Goal: Task Accomplishment & Management: Complete application form

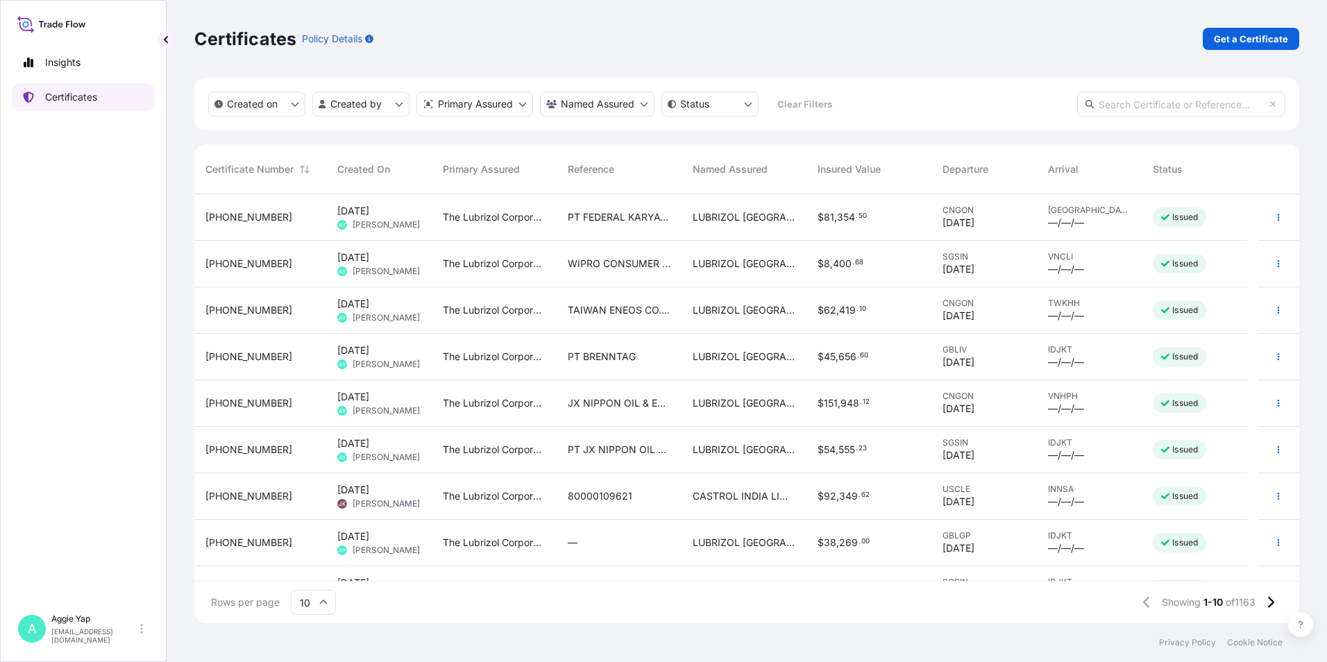
click at [53, 105] on link "Certificates" at bounding box center [83, 97] width 143 height 28
click at [1237, 36] on p "Get a Certificate" at bounding box center [1251, 39] width 74 height 14
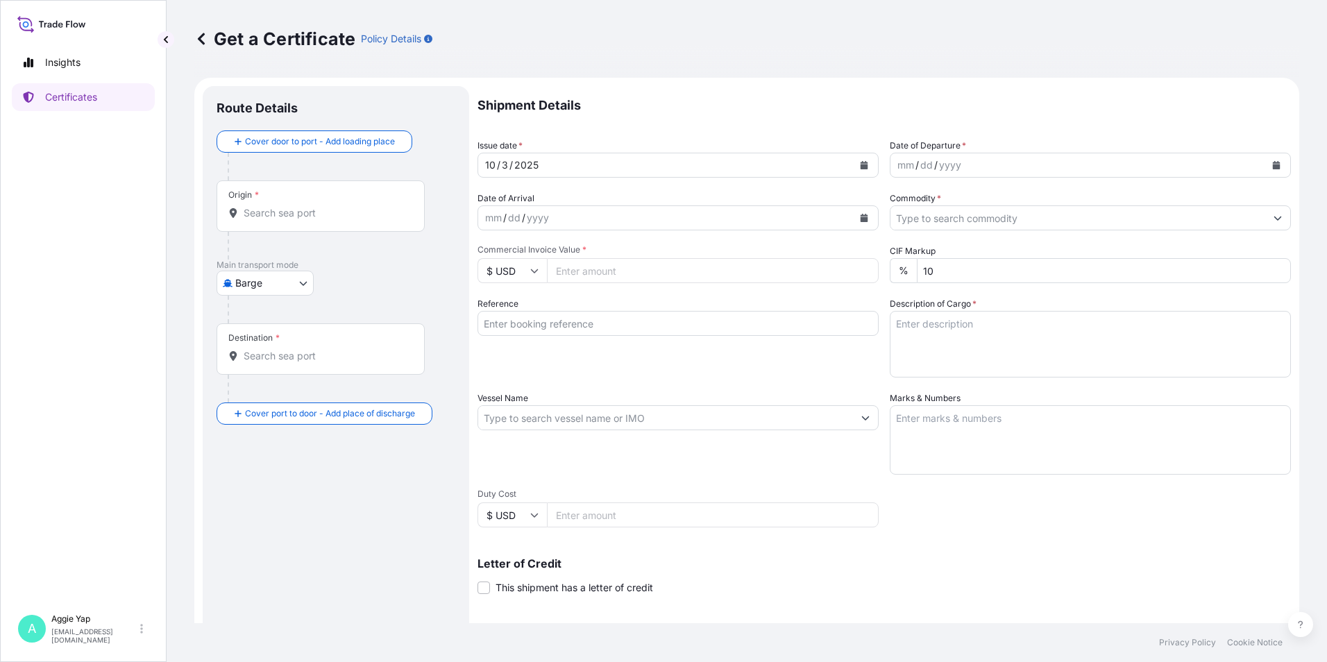
click at [282, 225] on div "Origin *" at bounding box center [320, 205] width 208 height 51
click at [282, 220] on input "Origin *" at bounding box center [326, 213] width 164 height 14
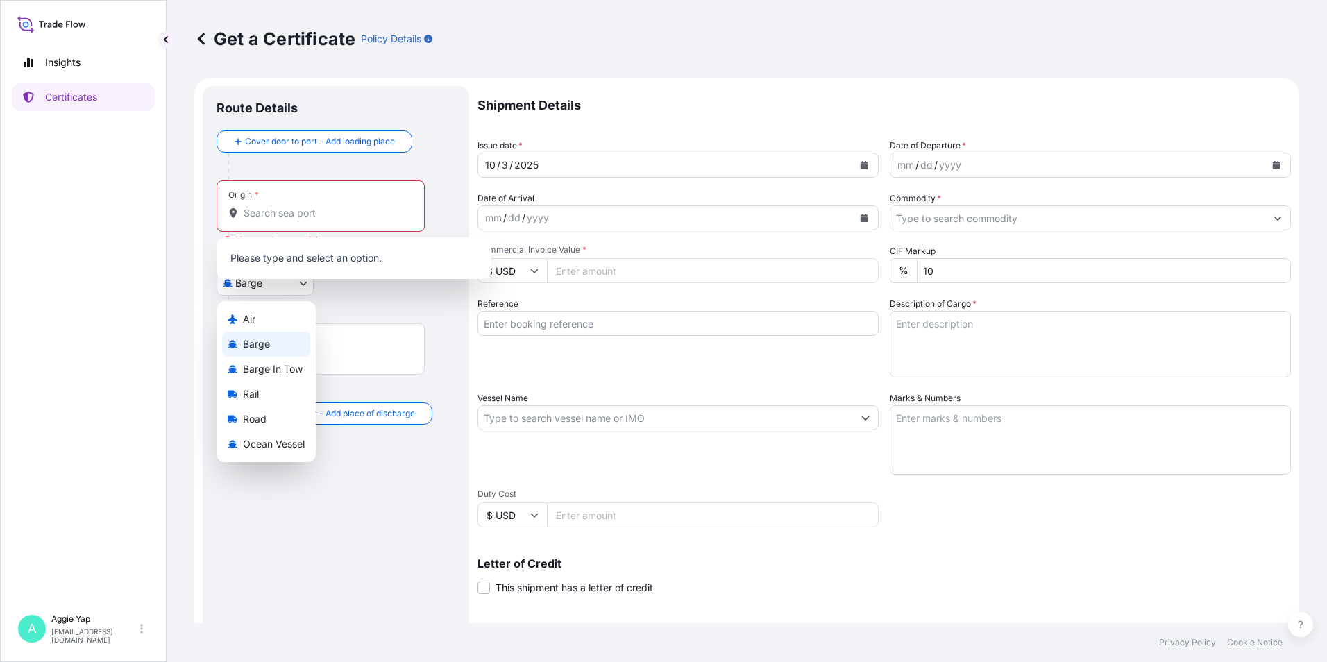
click at [266, 295] on body "0 options available. Insights Certificates A [PERSON_NAME] [EMAIL_ADDRESS][DOMA…" at bounding box center [663, 331] width 1327 height 662
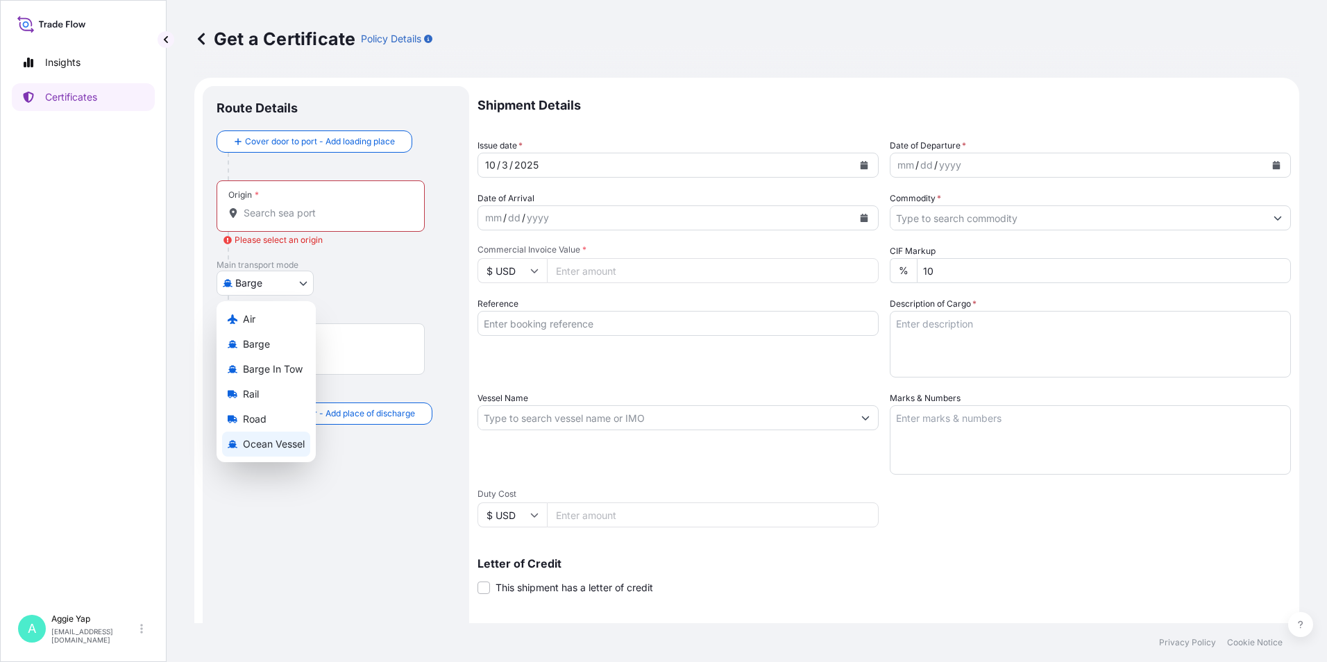
click at [276, 450] on span "Ocean Vessel" at bounding box center [274, 444] width 62 height 14
select select "Ocean Vessel"
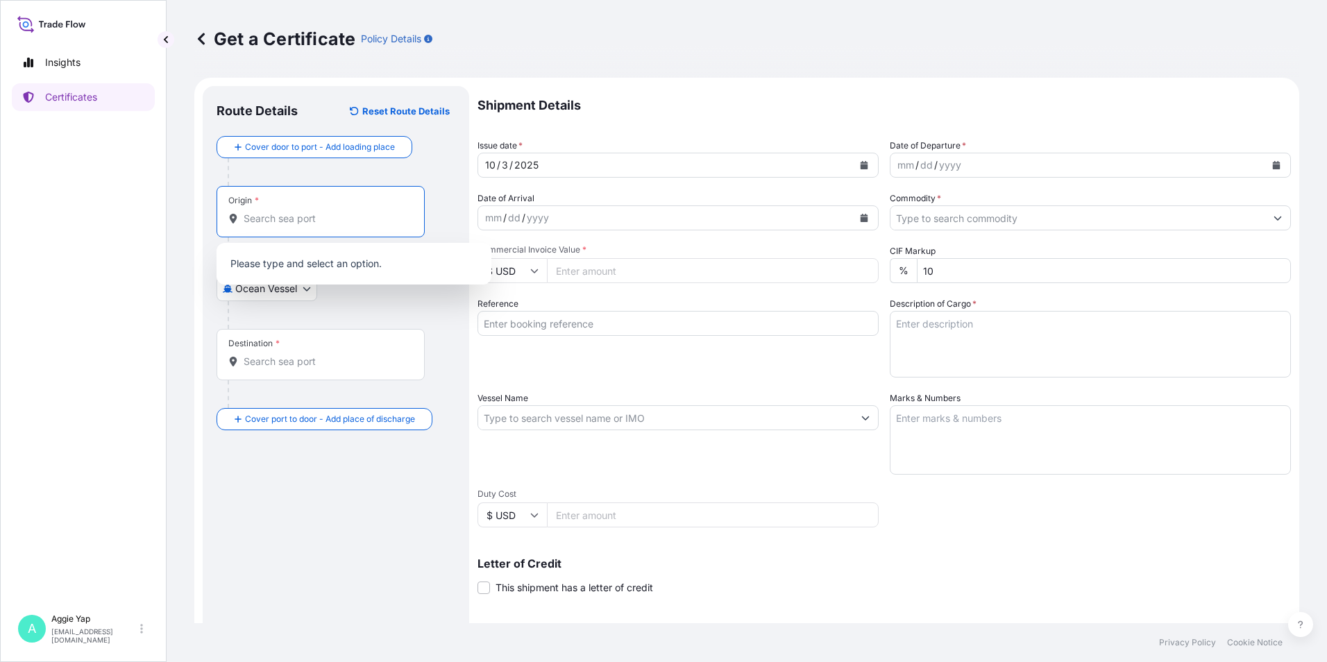
click at [291, 218] on input "Origin *" at bounding box center [326, 219] width 164 height 14
click at [301, 262] on span "SGSIN - [GEOGRAPHIC_DATA], [GEOGRAPHIC_DATA]" at bounding box center [372, 268] width 216 height 28
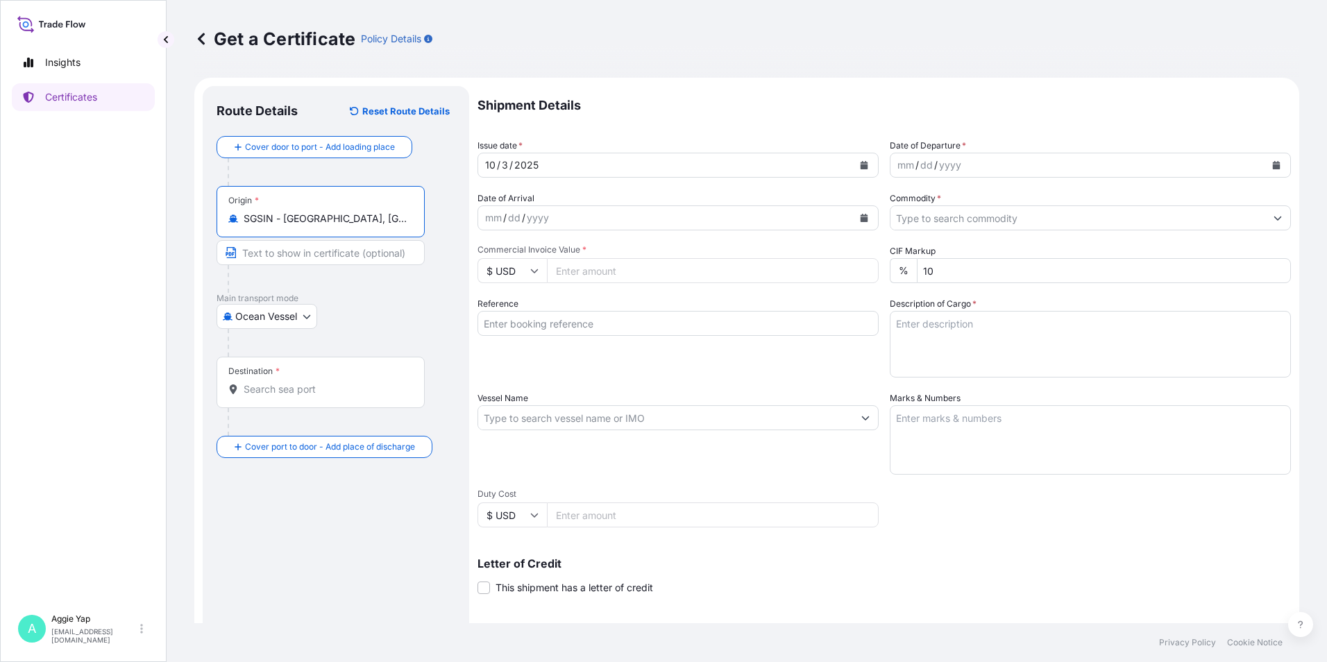
type input "SGSIN - [GEOGRAPHIC_DATA], [GEOGRAPHIC_DATA]"
click at [277, 386] on input "Destination *" at bounding box center [326, 389] width 164 height 14
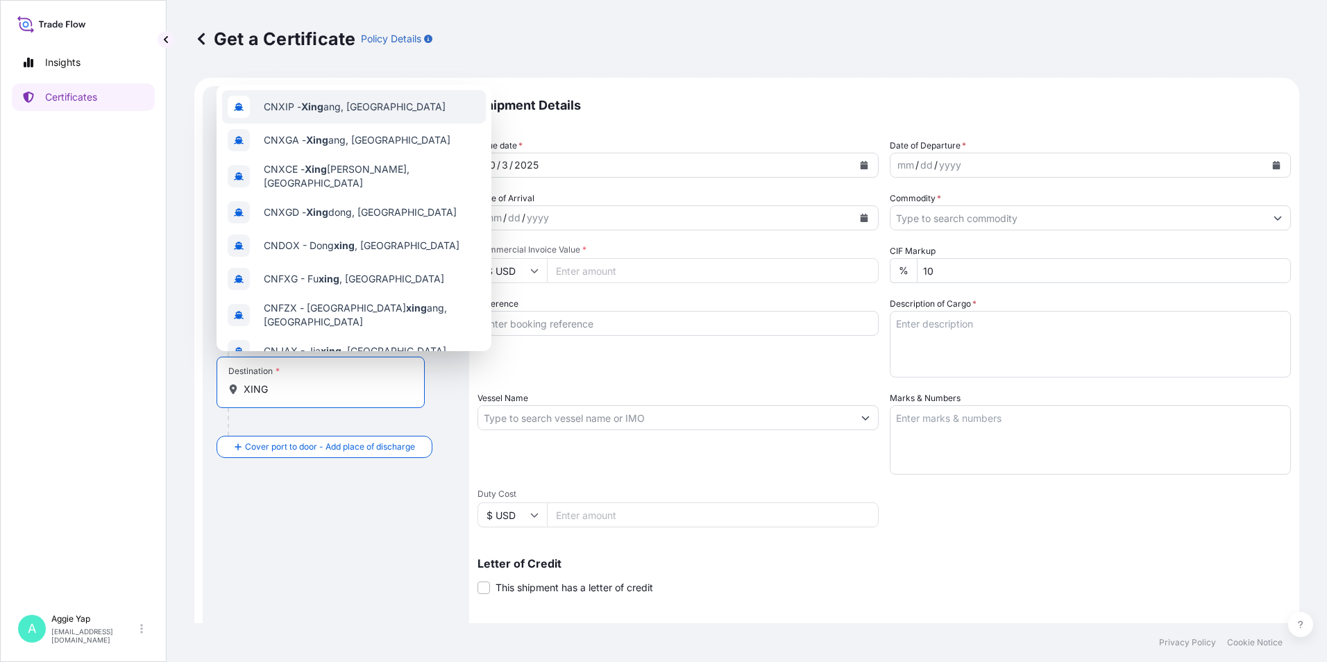
click at [364, 103] on span "CNXIP - Xing ang, [GEOGRAPHIC_DATA]" at bounding box center [355, 107] width 182 height 14
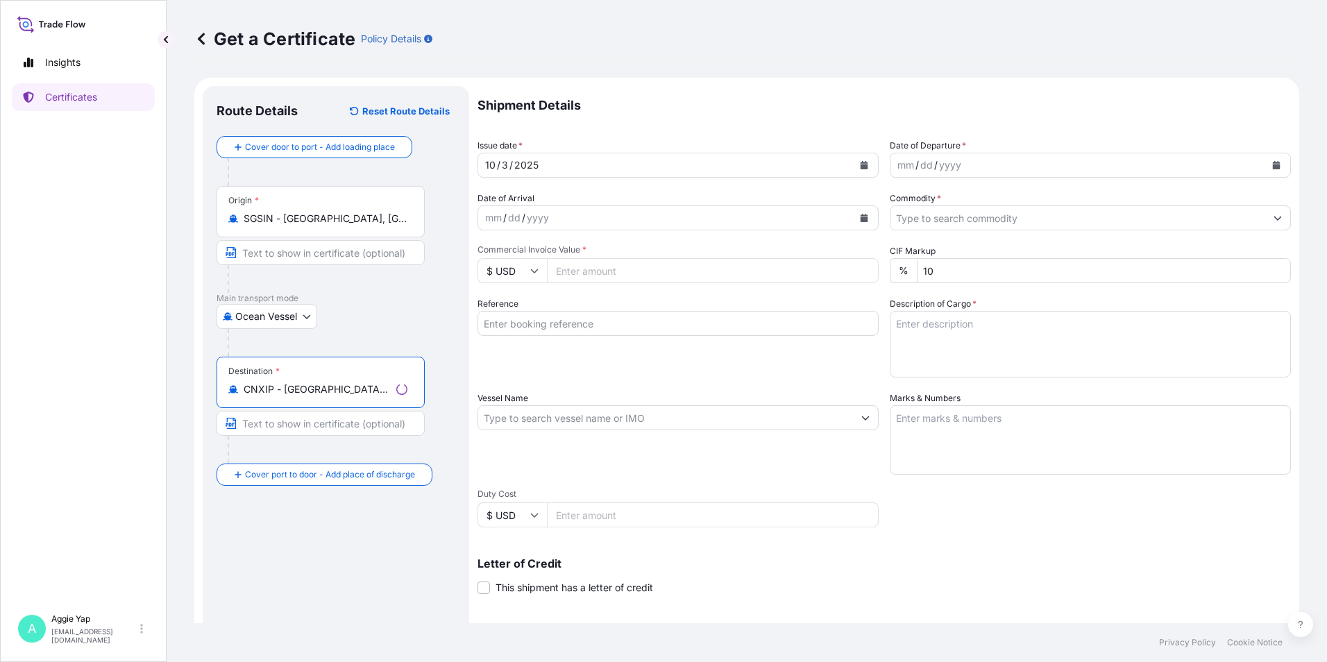
type input "CNXIP - [GEOGRAPHIC_DATA], [GEOGRAPHIC_DATA]"
click at [295, 260] on input "Text to appear on certificate" at bounding box center [320, 252] width 208 height 25
type input "[GEOGRAPHIC_DATA]"
click at [330, 425] on input "Text to appear on certificate" at bounding box center [320, 423] width 208 height 25
type input "XINGANG, [GEOGRAPHIC_DATA]"
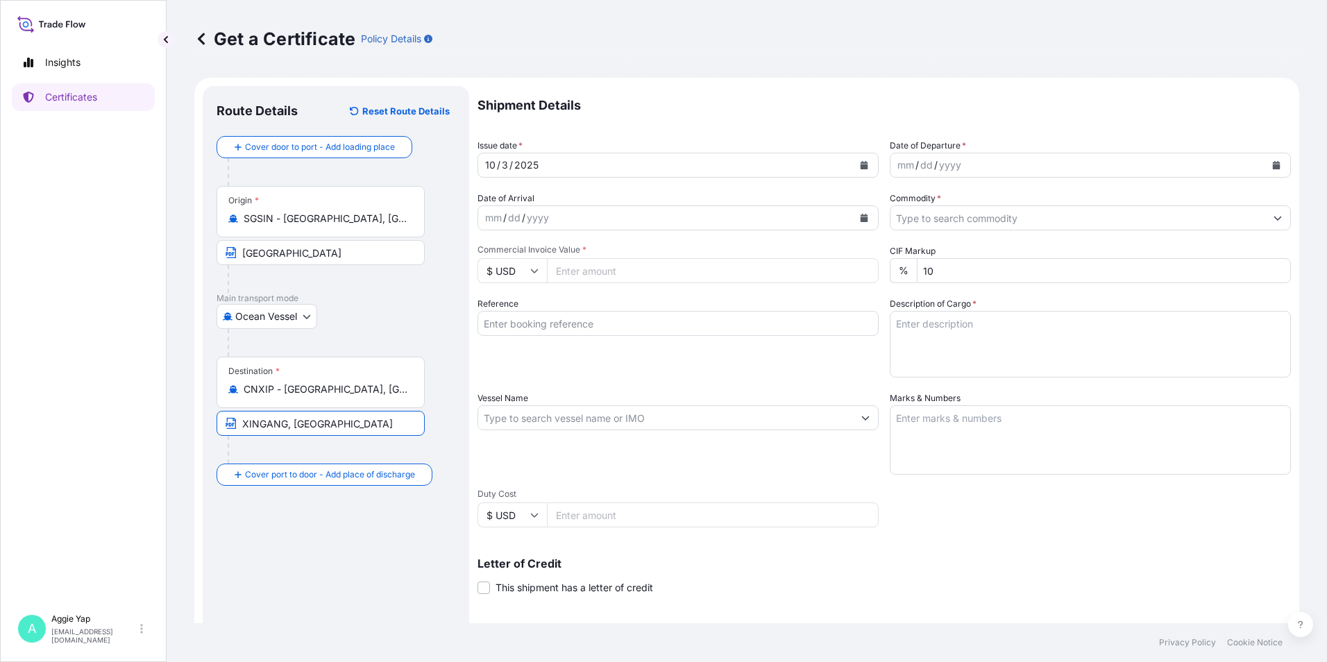
click at [856, 171] on button "Calendar" at bounding box center [864, 165] width 22 height 22
click at [1273, 165] on icon "Calendar" at bounding box center [1277, 165] width 8 height 8
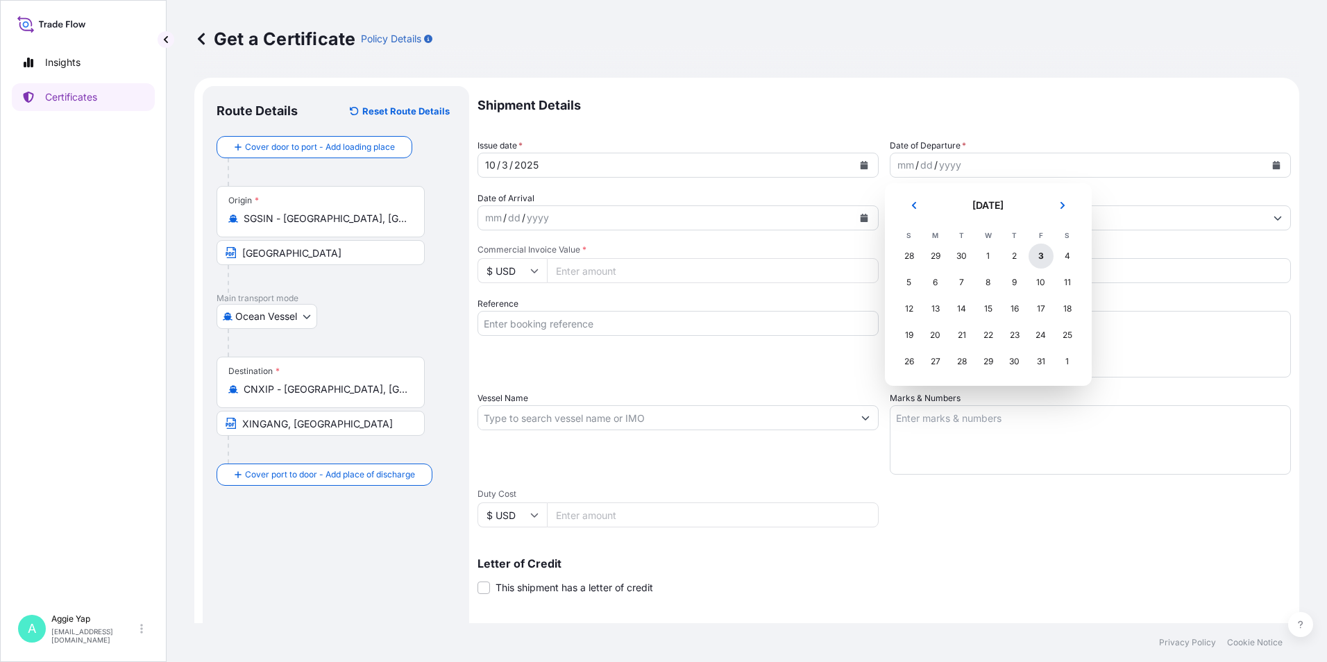
click at [1040, 259] on div "3" at bounding box center [1040, 256] width 25 height 25
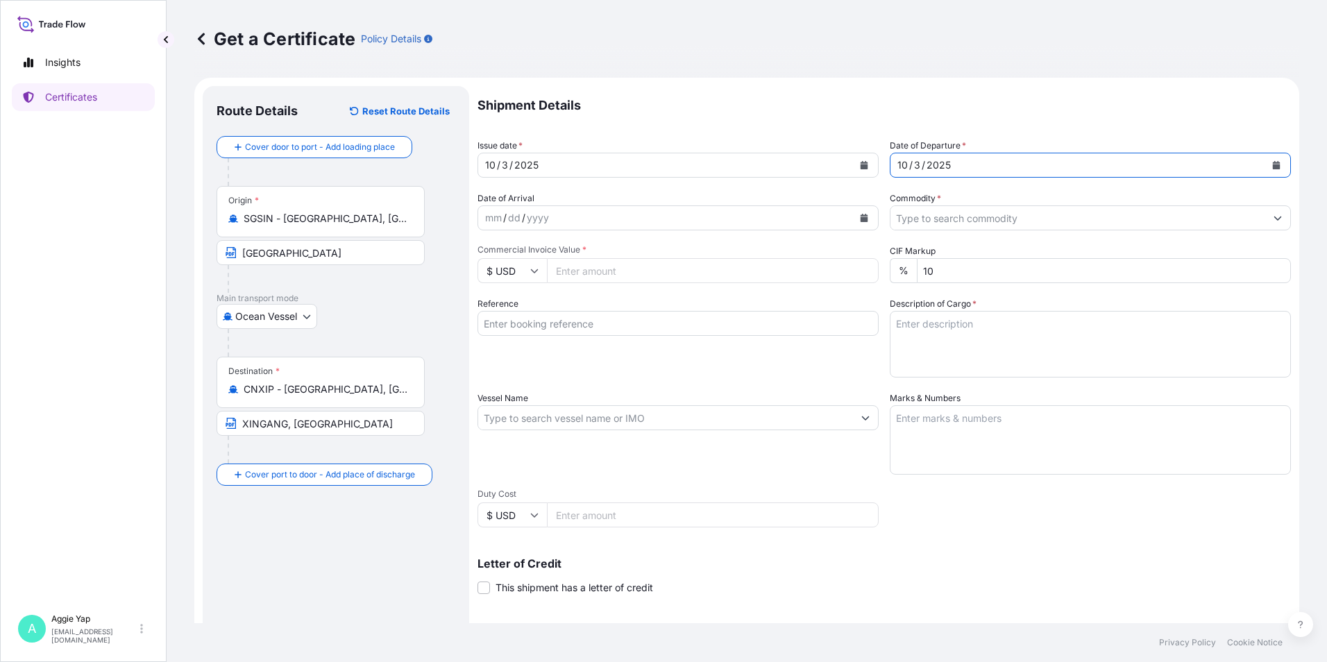
click at [1025, 226] on input "Commodity *" at bounding box center [1077, 217] width 375 height 25
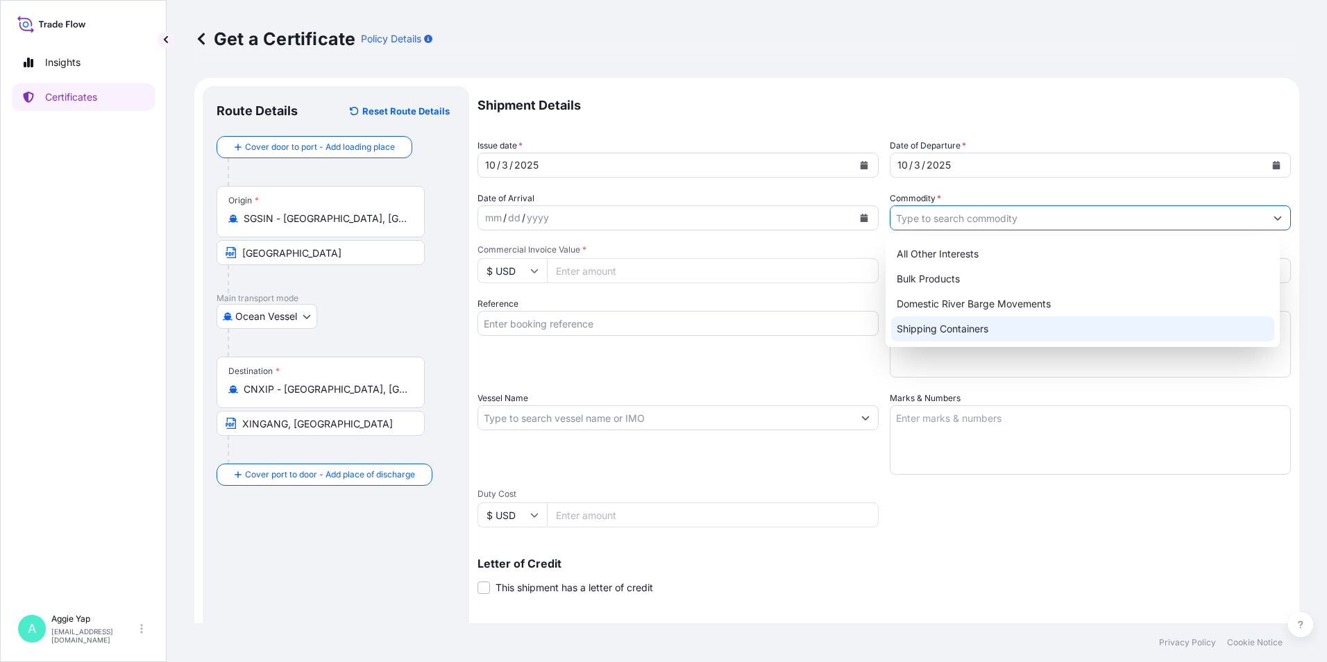
click at [942, 334] on div "Shipping Containers" at bounding box center [1083, 328] width 384 height 25
type input "Shipping Containers"
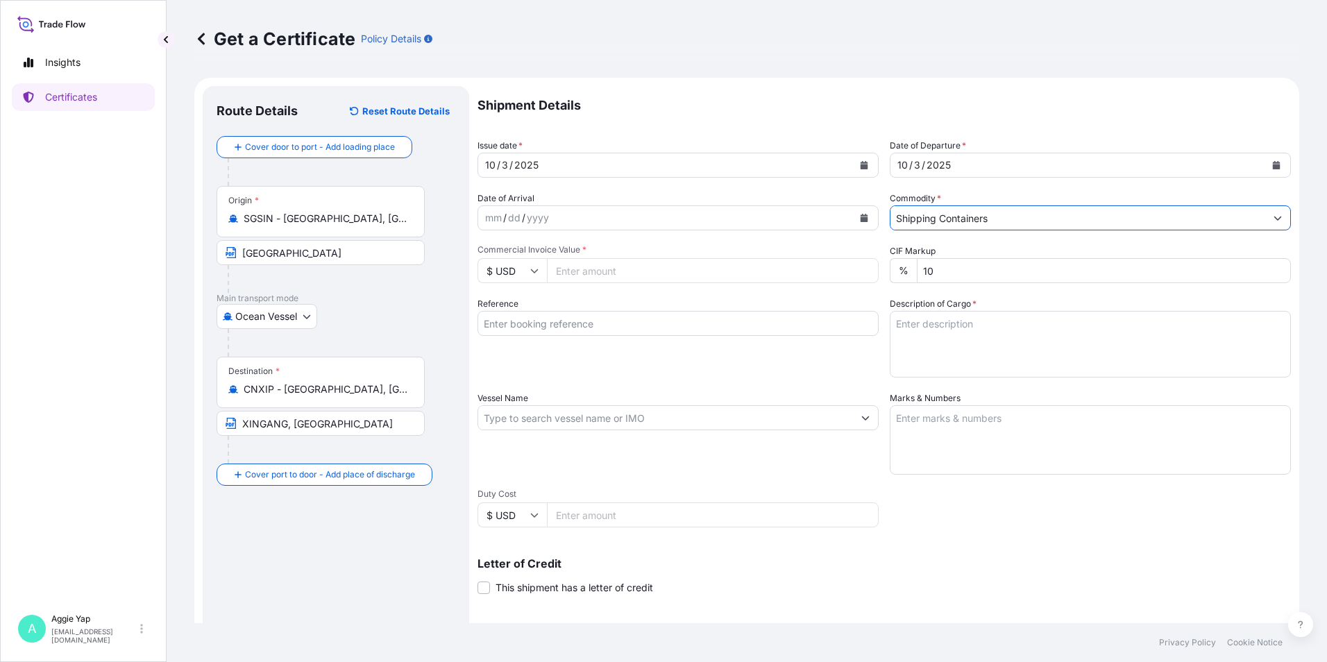
click at [629, 288] on div "Shipment Details Issue date * [DATE] Date of Departure * [DATE] Date of Arrival…" at bounding box center [883, 416] width 813 height 661
click at [648, 270] on input "Commercial Invoice Value *" at bounding box center [713, 270] width 332 height 25
type input "115060"
click at [680, 321] on input "Reference" at bounding box center [677, 323] width 401 height 25
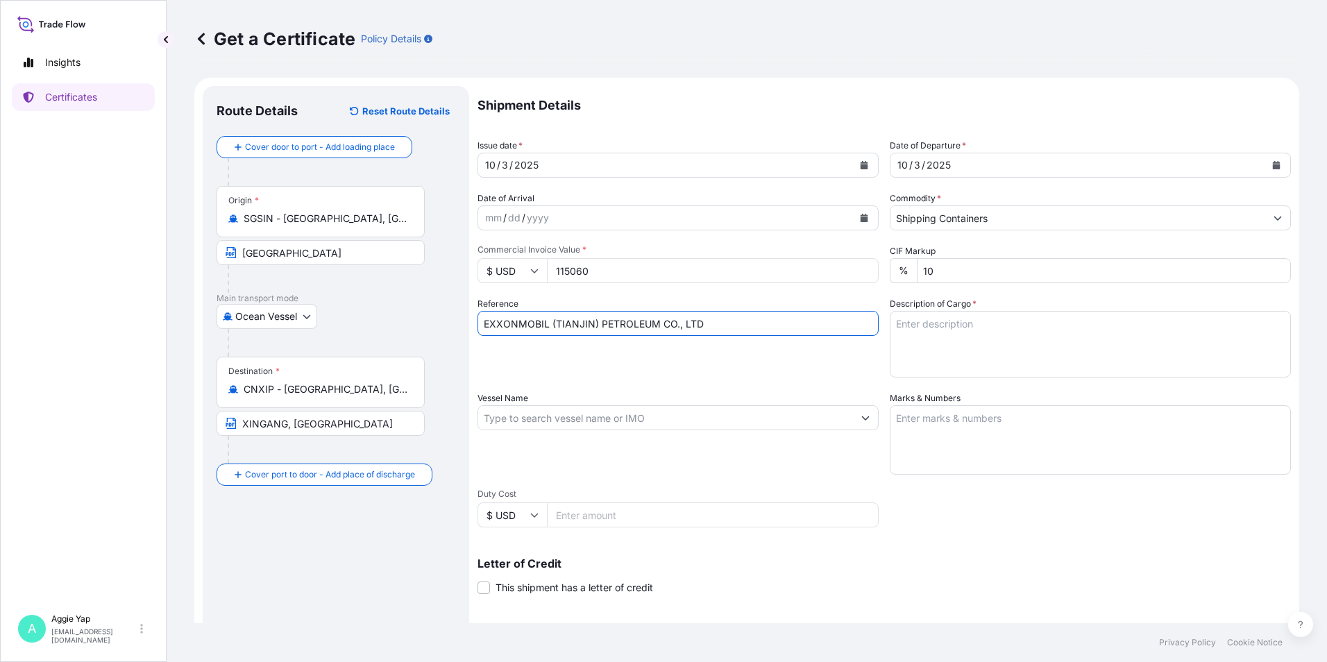
type input "EXXONMOBIL (TIANJIN) PETROLEUM CO., LTD"
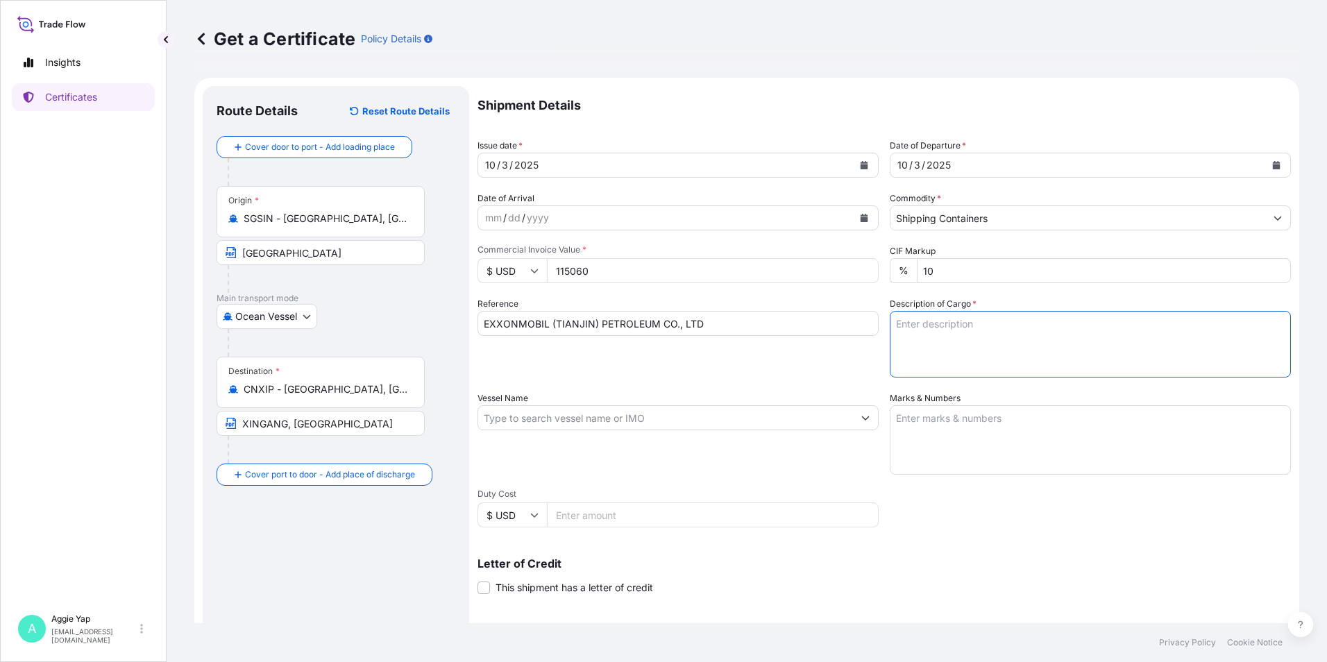
click at [921, 333] on textarea "Description of Cargo *" at bounding box center [1090, 344] width 401 height 67
click at [912, 322] on textarea "Description of Cargo *" at bounding box center [1090, 344] width 401 height 67
paste textarea "ADDITIVES FOR LUBRICATING OIL: STOCK 3376 ORDER NO :4411088637"
drag, startPoint x: 1073, startPoint y: 323, endPoint x: 1056, endPoint y: 332, distance: 18.9
click at [1072, 323] on textarea "ADDITIVES FOR LUBRICATING OIL: STOCK 3376 ORDER NO :4411088637" at bounding box center [1090, 344] width 401 height 67
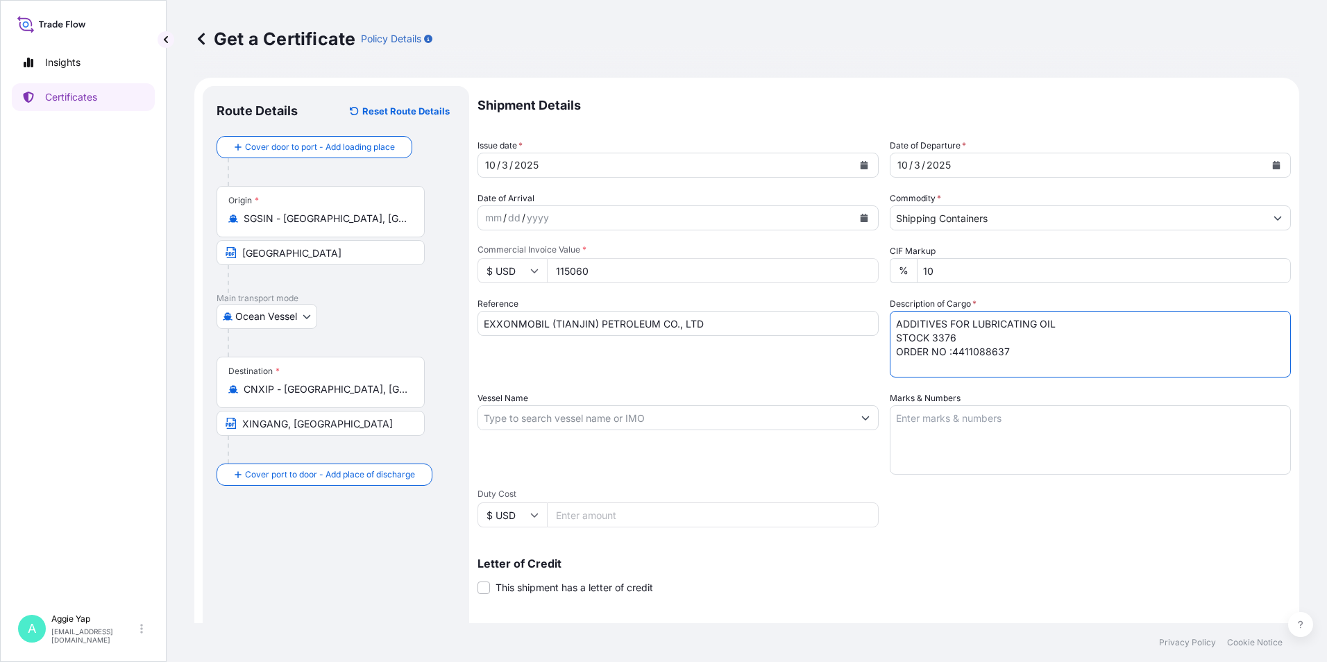
click at [890, 325] on textarea "ADDITIVES FOR LUBRICATING OIL STOCK 3376 ORDER NO :4411088637" at bounding box center [1090, 344] width 401 height 67
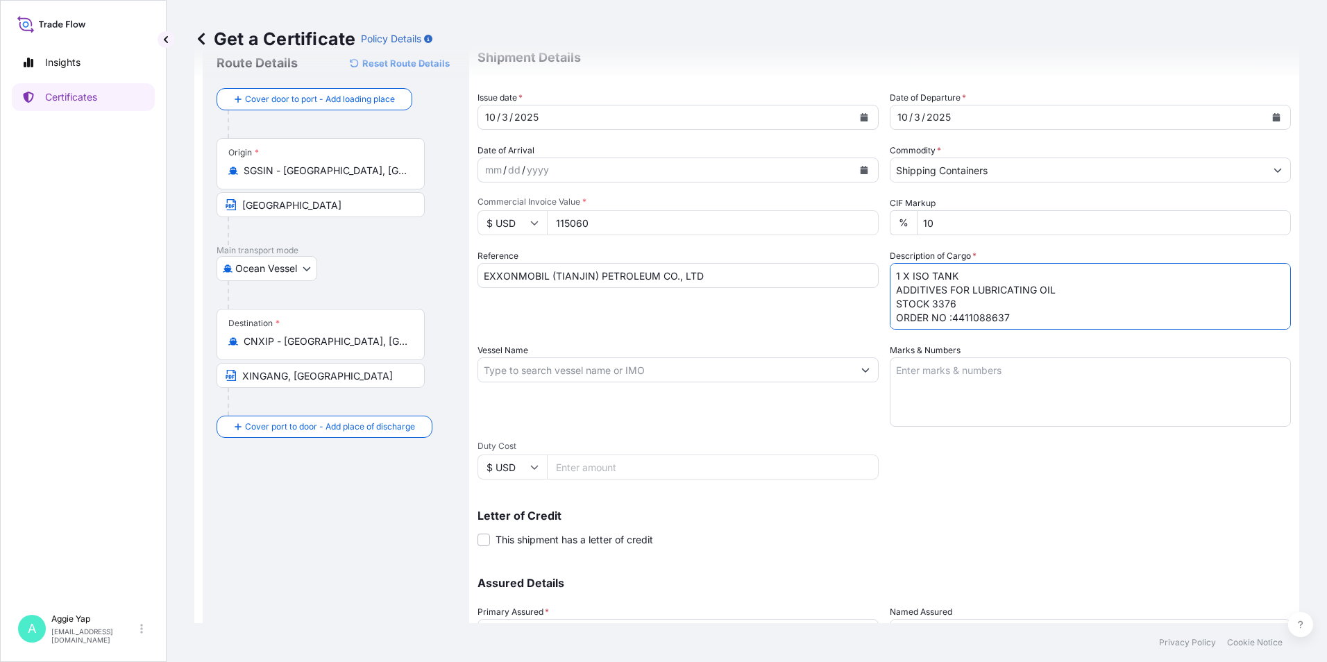
scroll to position [139, 0]
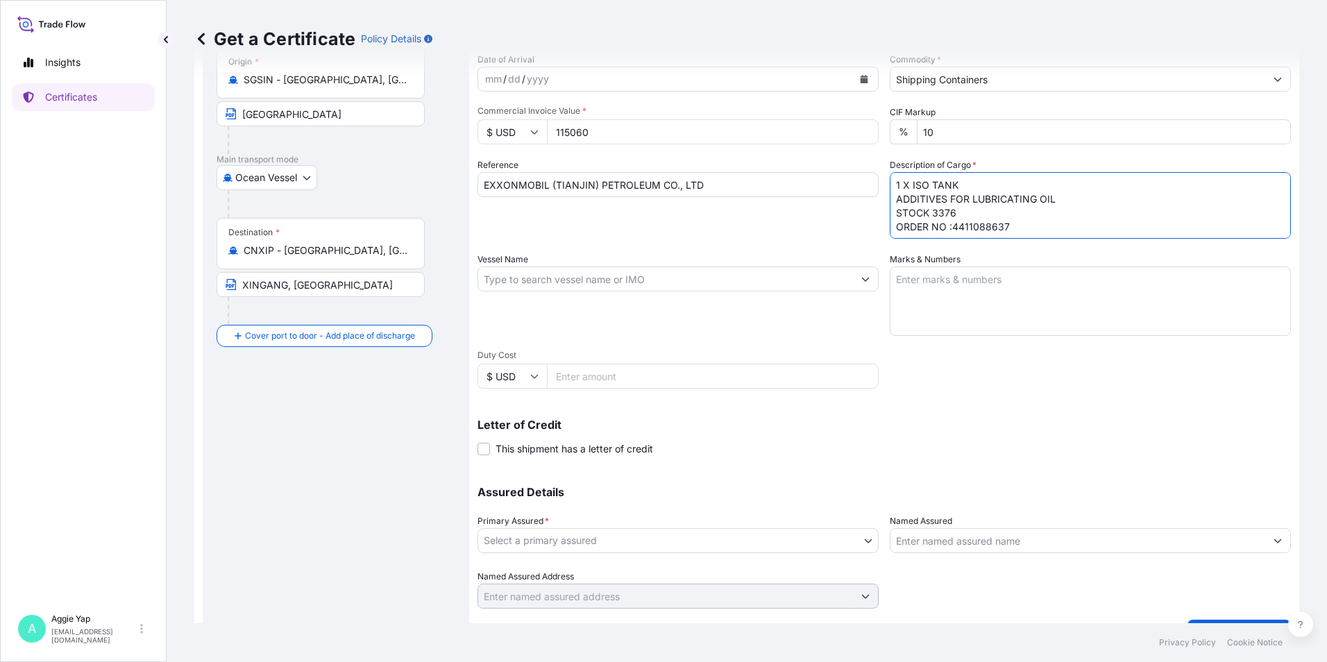
type textarea "1 X ISO TANK ADDITIVES FOR LUBRICATING OIL STOCK 3376 ORDER NO :4411088637"
click at [670, 280] on input "Vessel Name" at bounding box center [665, 278] width 375 height 25
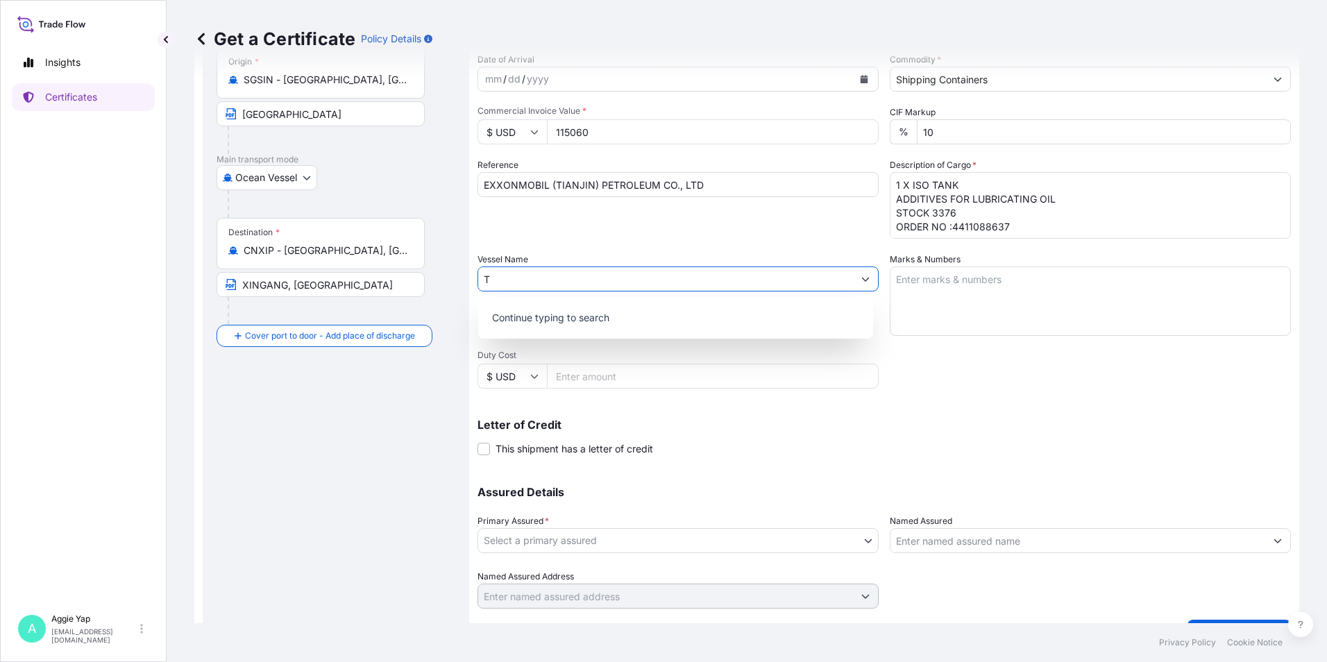
paste input "AN [PERSON_NAME] HE / 109N"
click at [493, 277] on input "[PERSON_NAME] HE / 109N" at bounding box center [664, 278] width 373 height 25
click at [625, 324] on div "Use "[PERSON_NAME] HE / 109N"" at bounding box center [676, 315] width 384 height 25
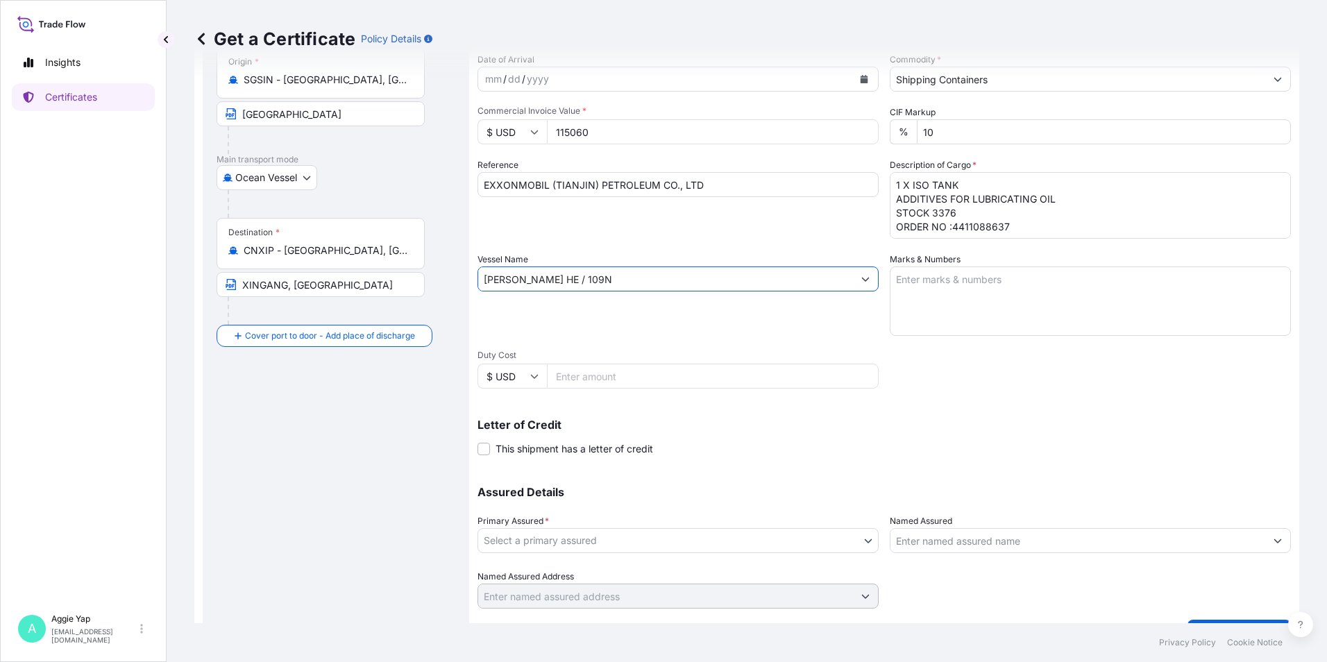
type input "[PERSON_NAME] HE / 109N"
click at [996, 293] on textarea "Marks & Numbers" at bounding box center [1090, 300] width 401 height 69
type textarea "AS PER BILL OF LADING"
click at [935, 454] on div "Letter of Credit This shipment has a letter of credit Letter of credit * Letter…" at bounding box center [883, 437] width 813 height 37
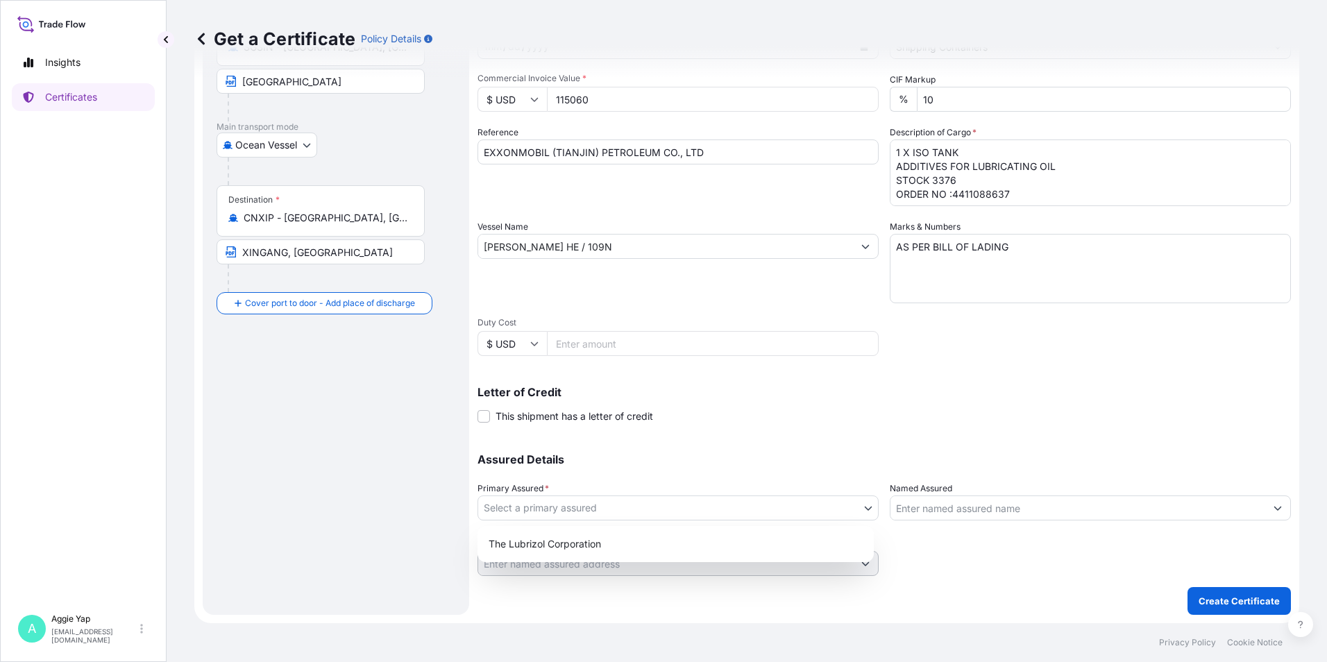
click at [568, 499] on body "Insights Certificates A [PERSON_NAME] [EMAIL_ADDRESS][DOMAIN_NAME] Get a Certif…" at bounding box center [663, 331] width 1327 height 662
click at [571, 543] on div "The Lubrizol Corporation" at bounding box center [675, 543] width 385 height 25
select select "31566"
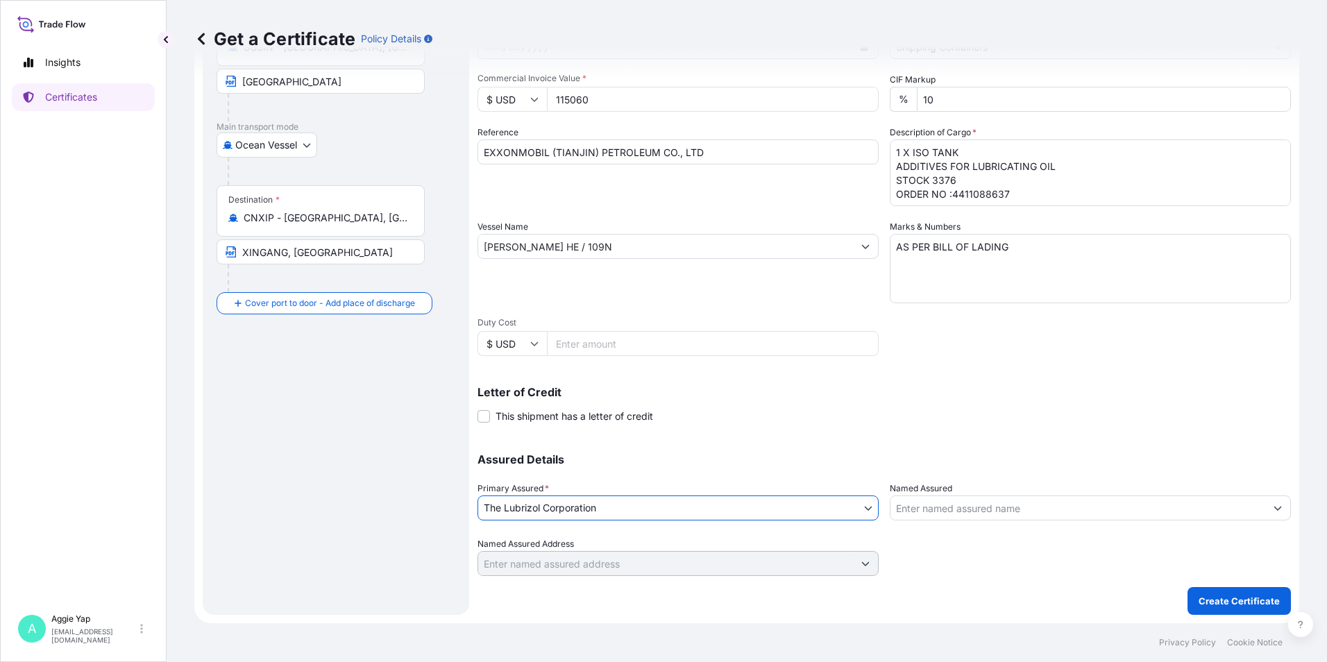
click at [983, 510] on input "Named Assured" at bounding box center [1077, 507] width 375 height 25
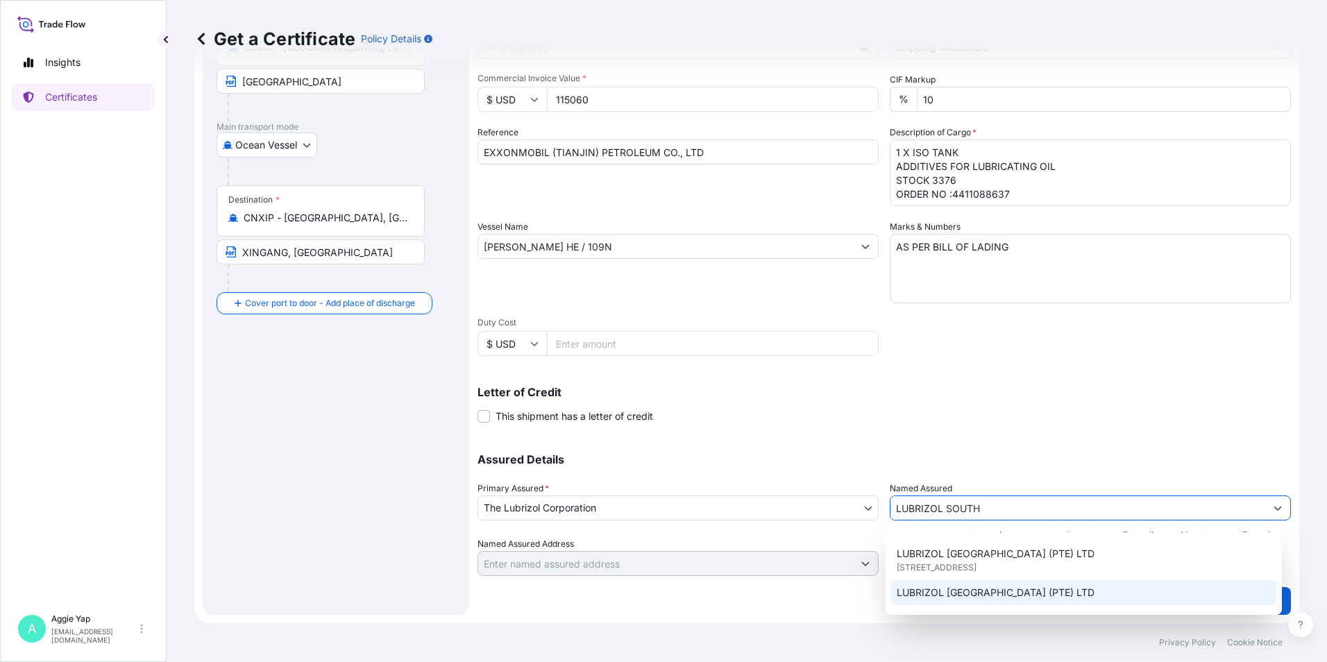
scroll to position [69, 0]
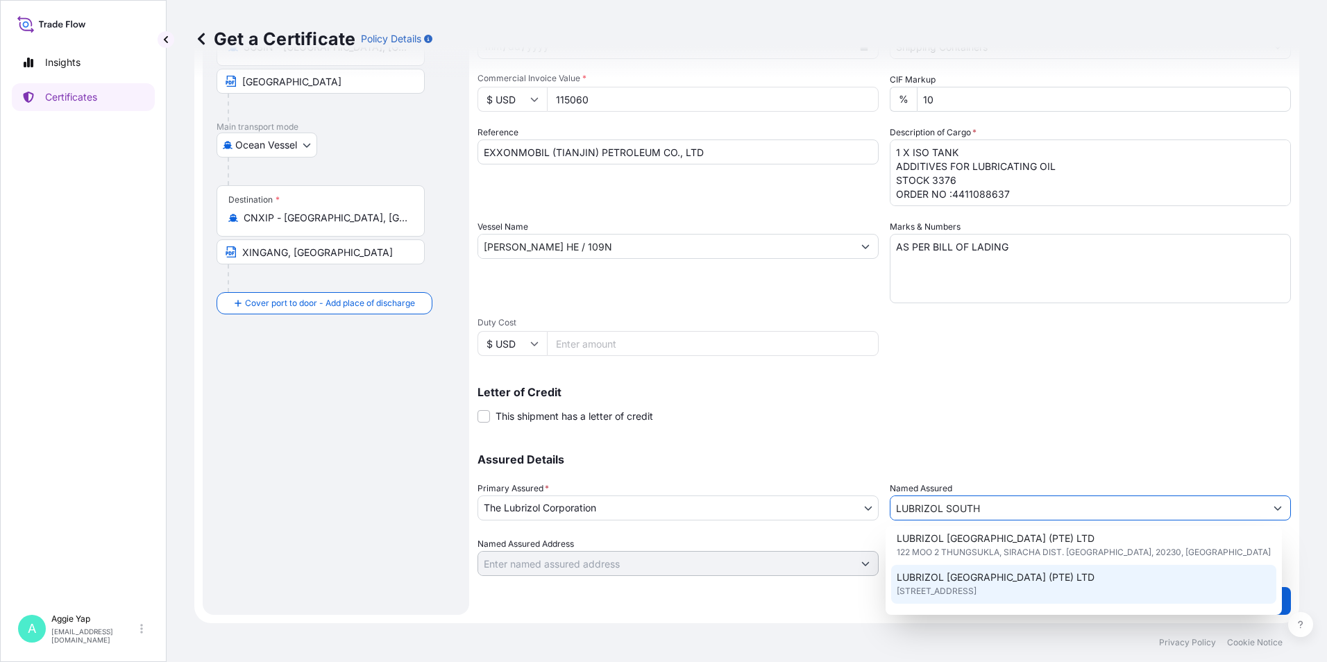
click at [967, 577] on span "LUBRIZOL [GEOGRAPHIC_DATA] (PTE) LTD" at bounding box center [995, 577] width 198 height 14
type input "LUBRIZOL [GEOGRAPHIC_DATA] (PTE) LTD"
type input "[STREET_ADDRESS]"
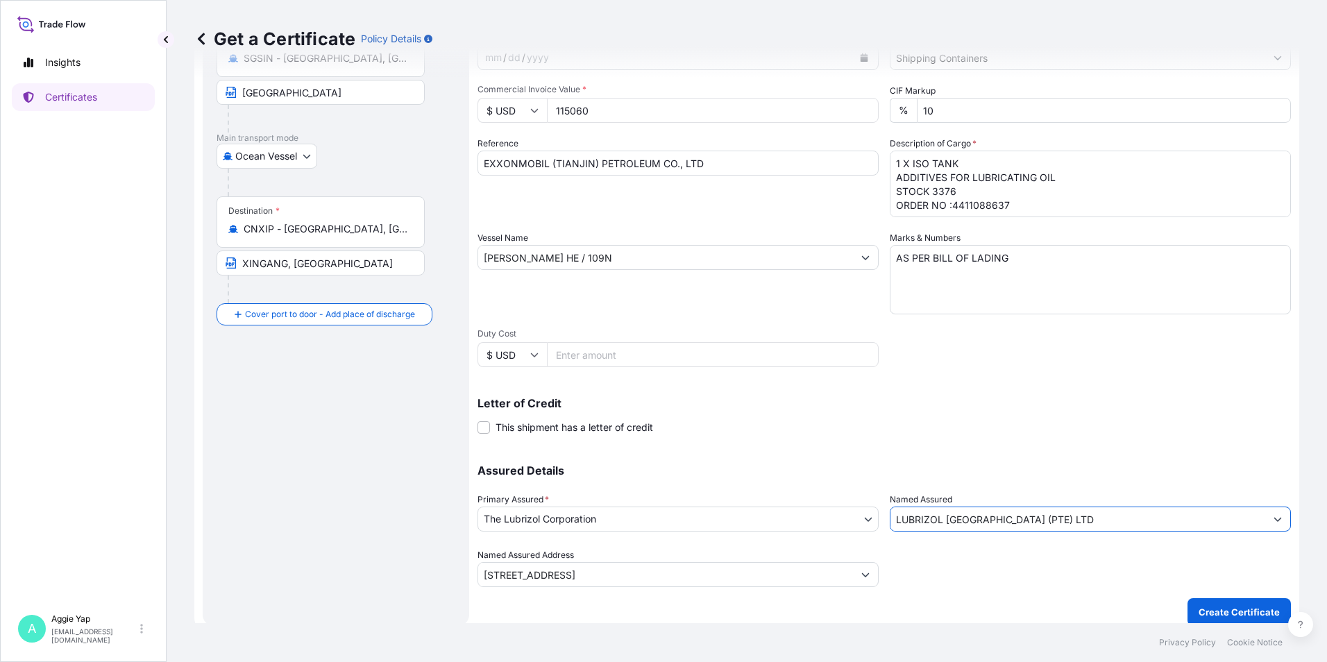
scroll to position [171, 0]
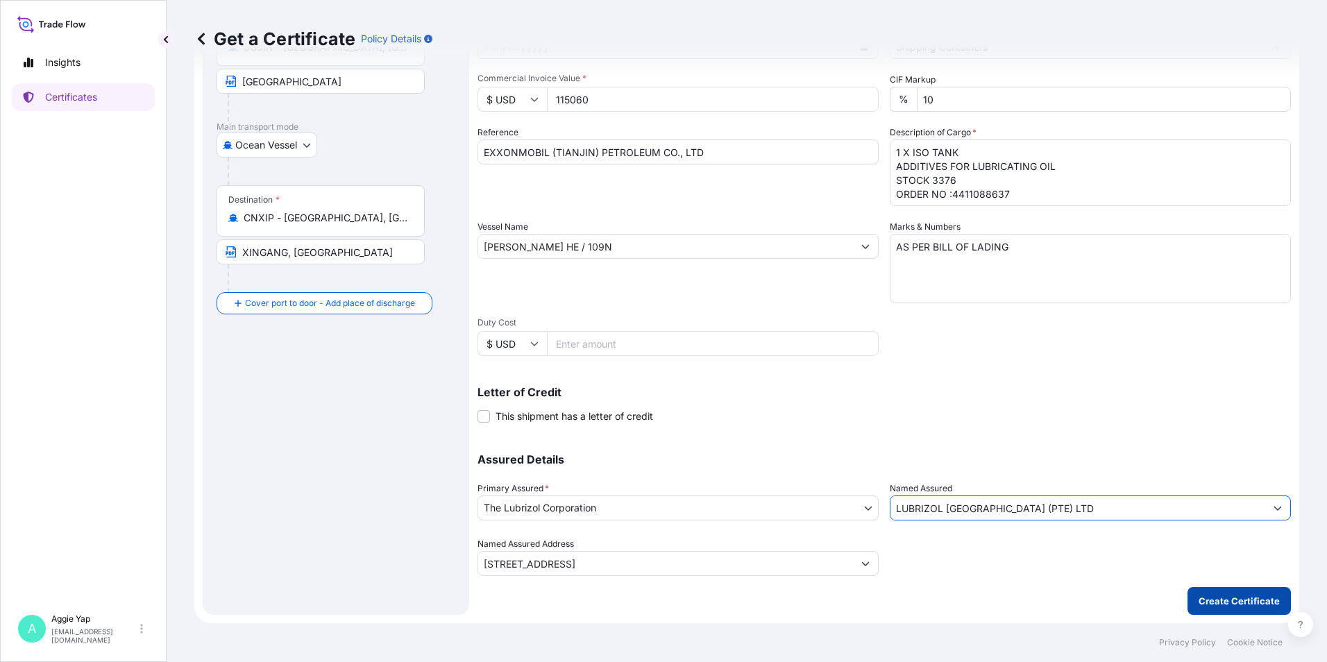
type input "LUBRIZOL [GEOGRAPHIC_DATA] (PTE) LTD"
click at [1203, 595] on p "Create Certificate" at bounding box center [1238, 601] width 81 height 14
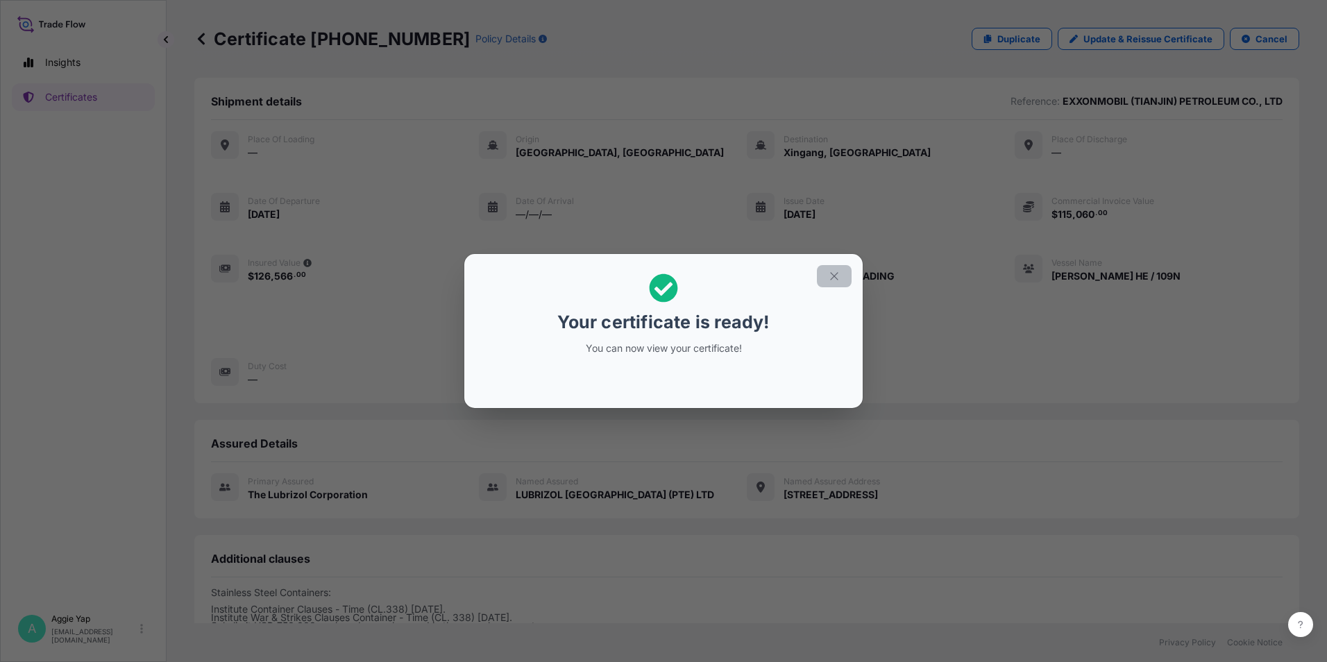
click at [840, 283] on button "button" at bounding box center [834, 276] width 35 height 22
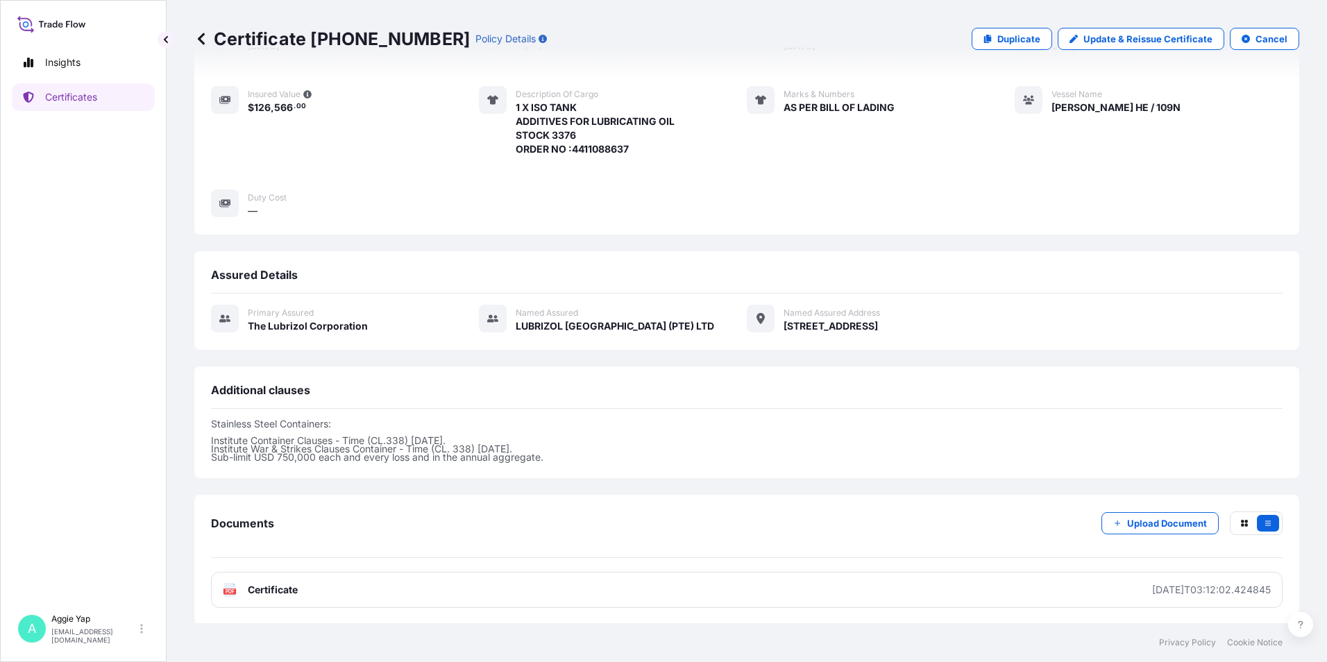
scroll to position [170, 0]
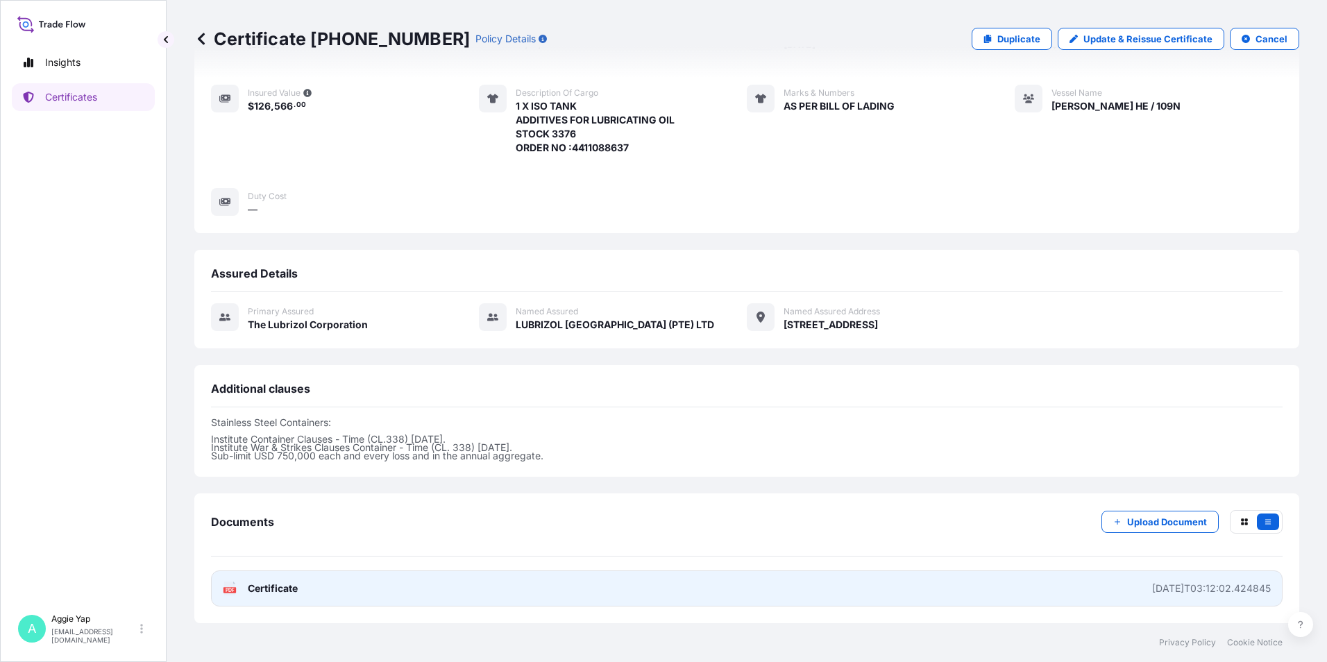
click at [321, 584] on link "PDF Certificate [DATE]T03:12:02.424845" at bounding box center [746, 588] width 1071 height 36
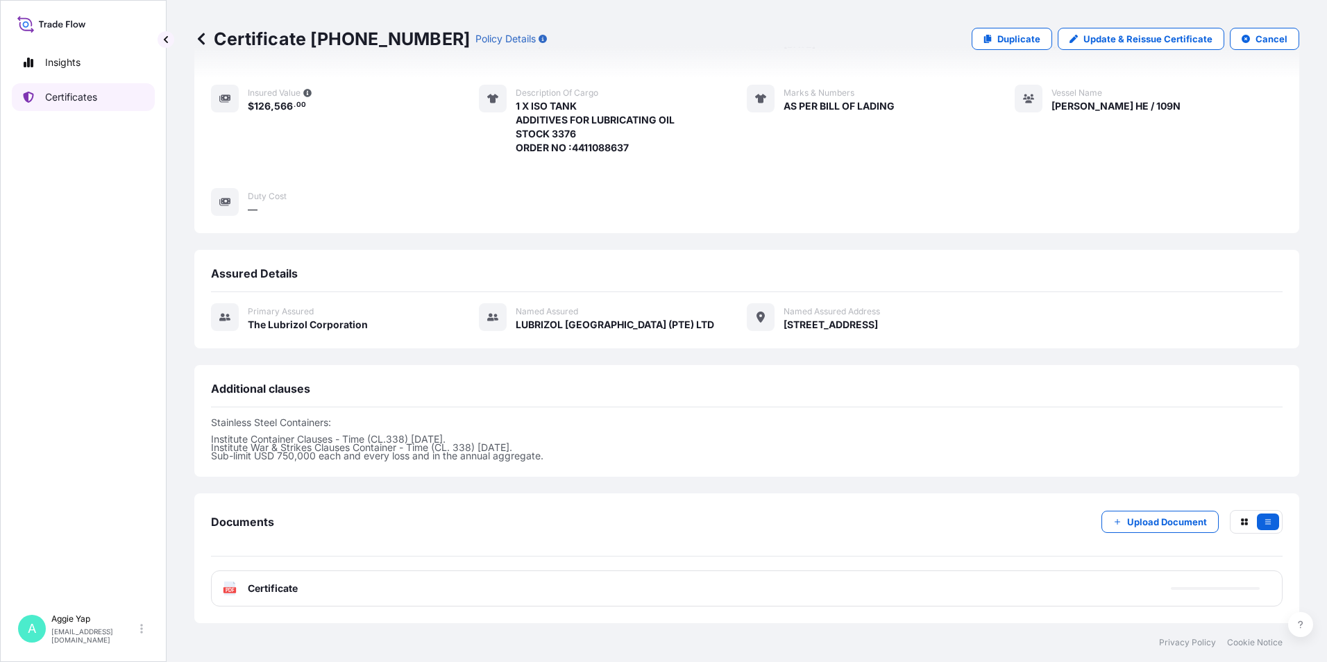
click at [71, 96] on p "Certificates" at bounding box center [71, 97] width 52 height 14
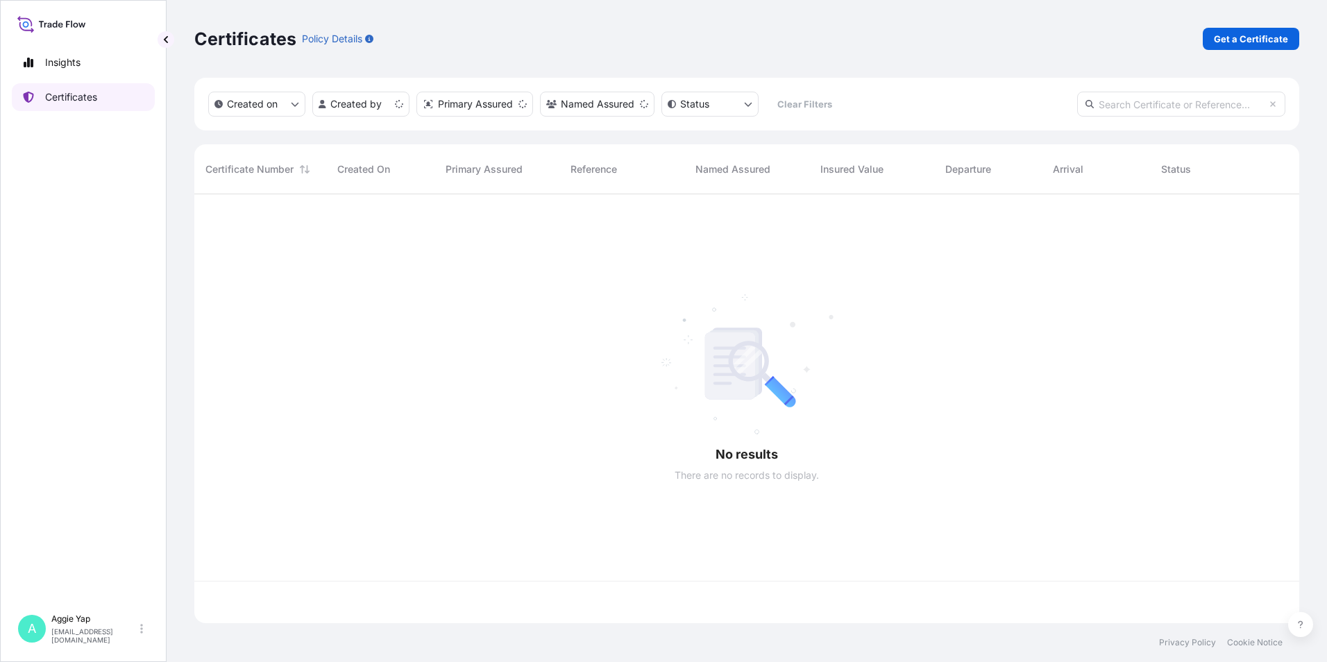
scroll to position [426, 1094]
